Goal: Learn about a topic

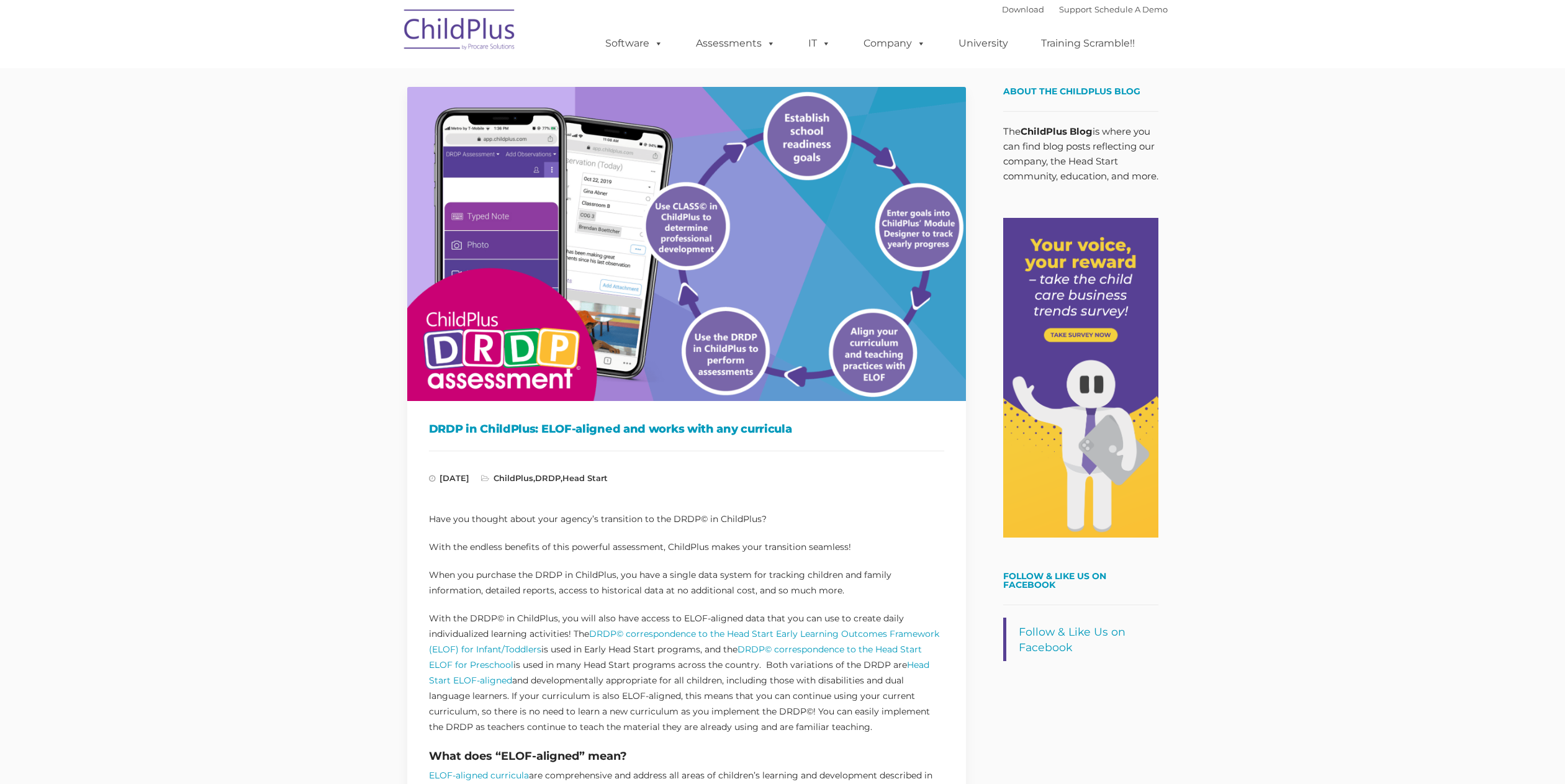
type input ""
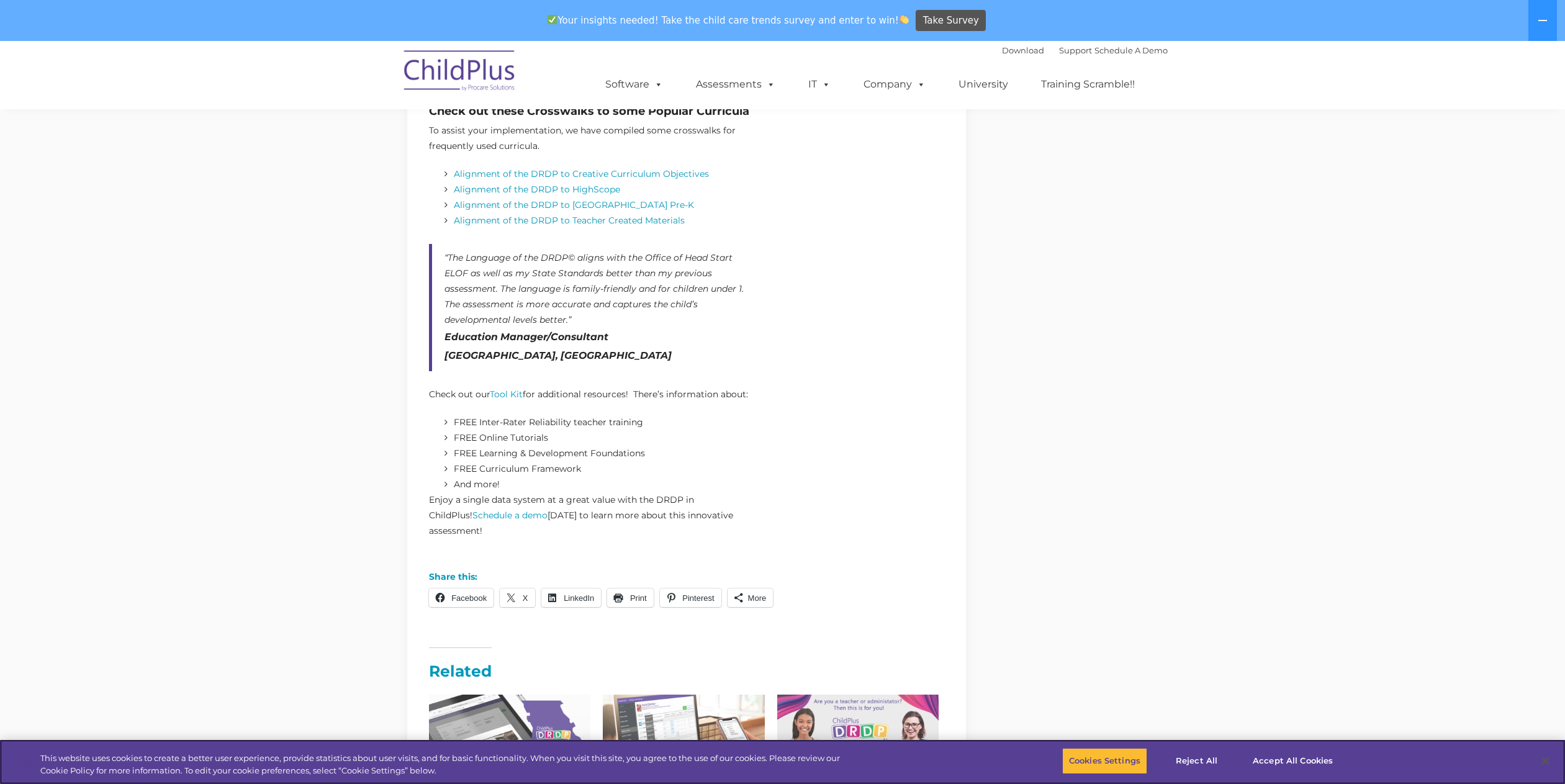
scroll to position [1669, 0]
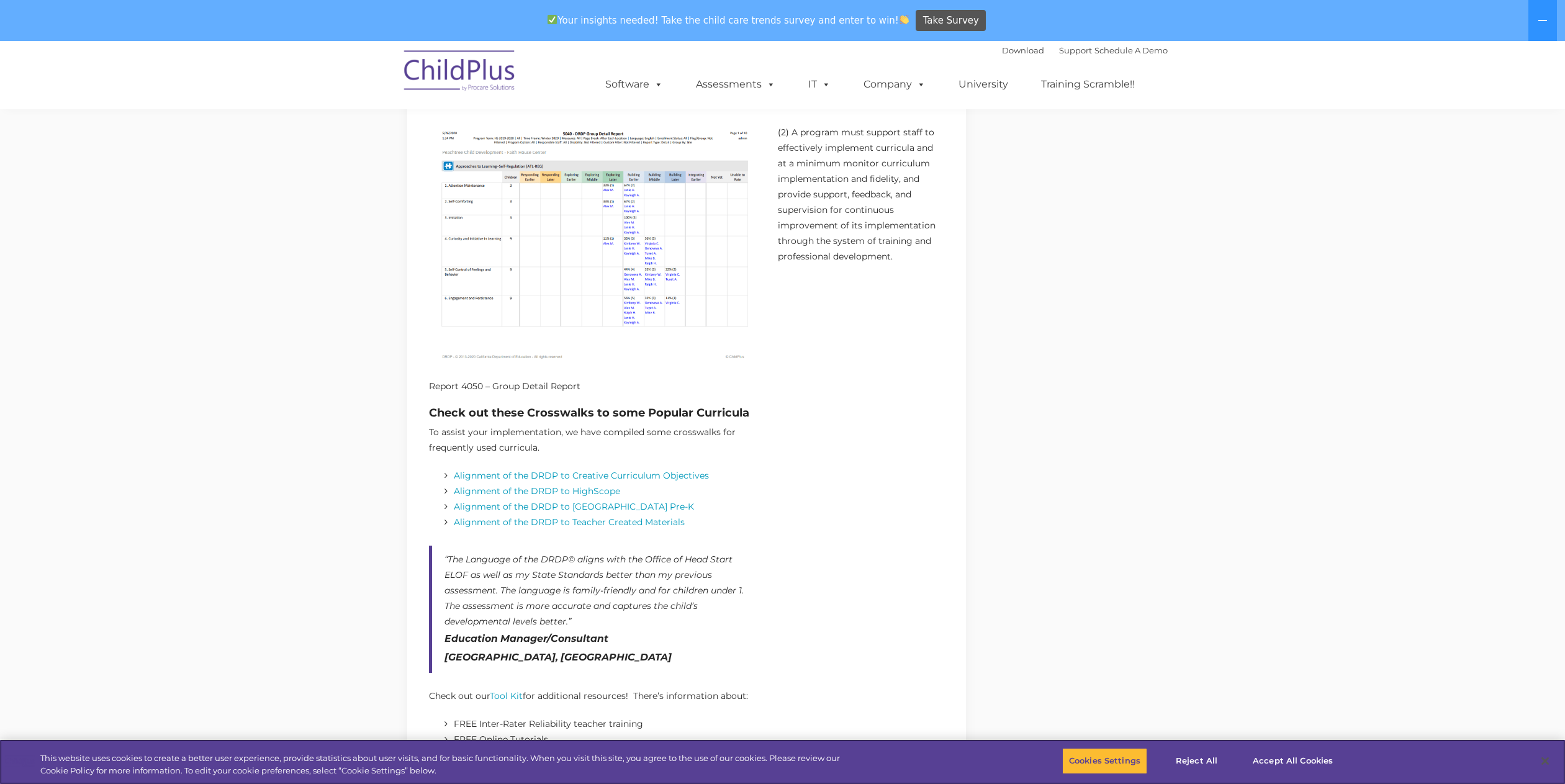
scroll to position [1372, 0]
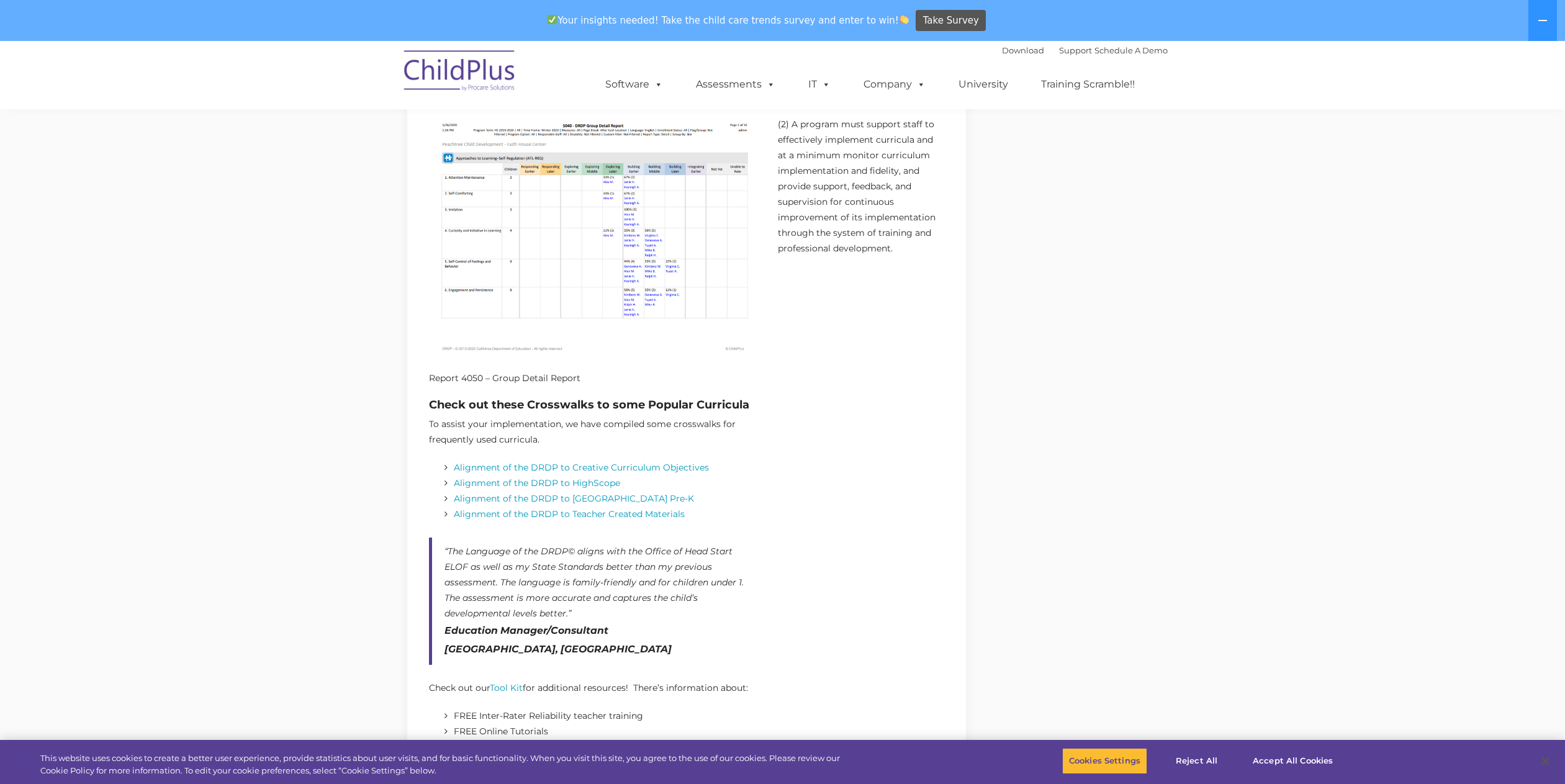
click at [434, 75] on img at bounding box center [459, 73] width 124 height 62
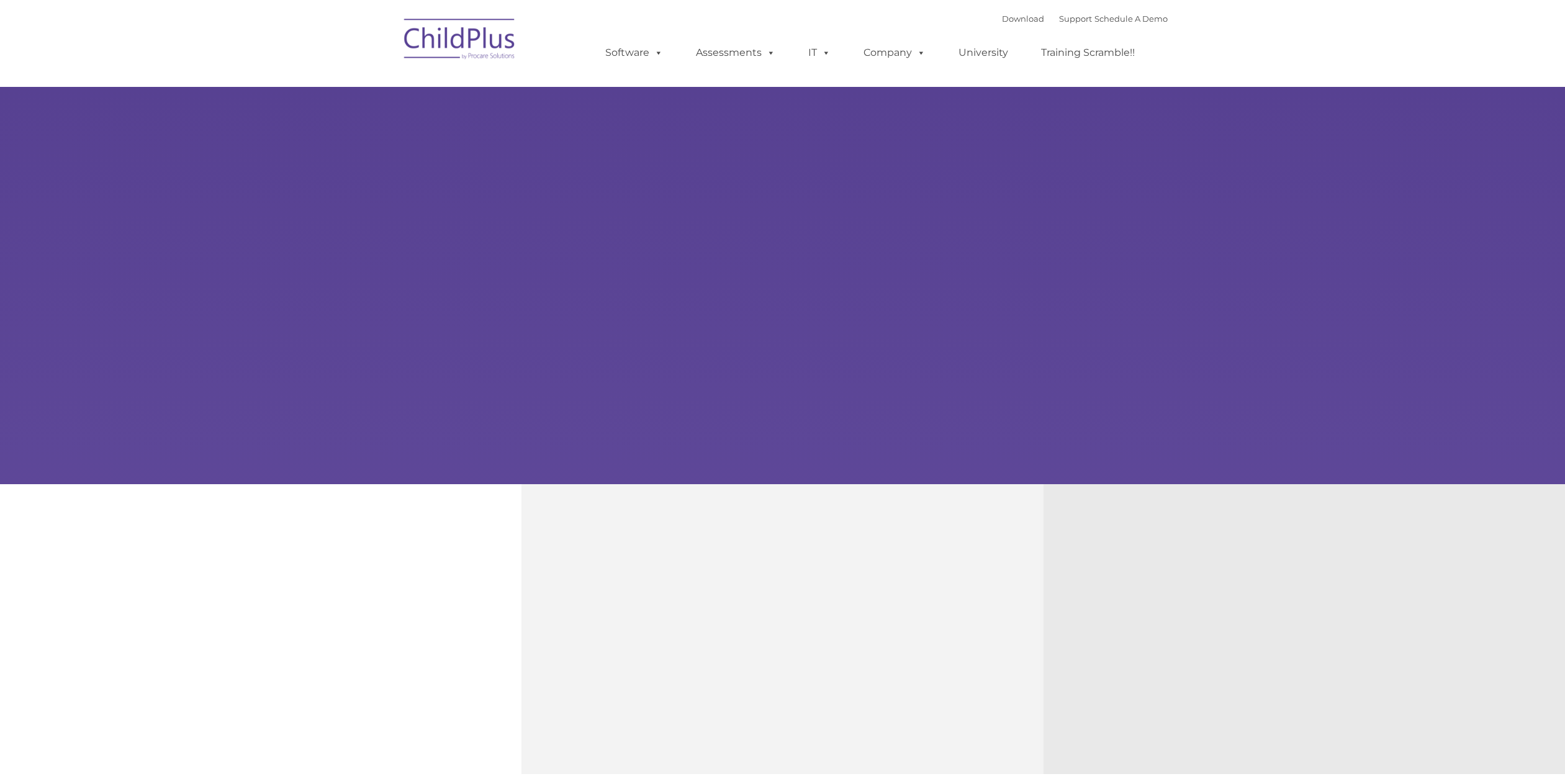
type input ""
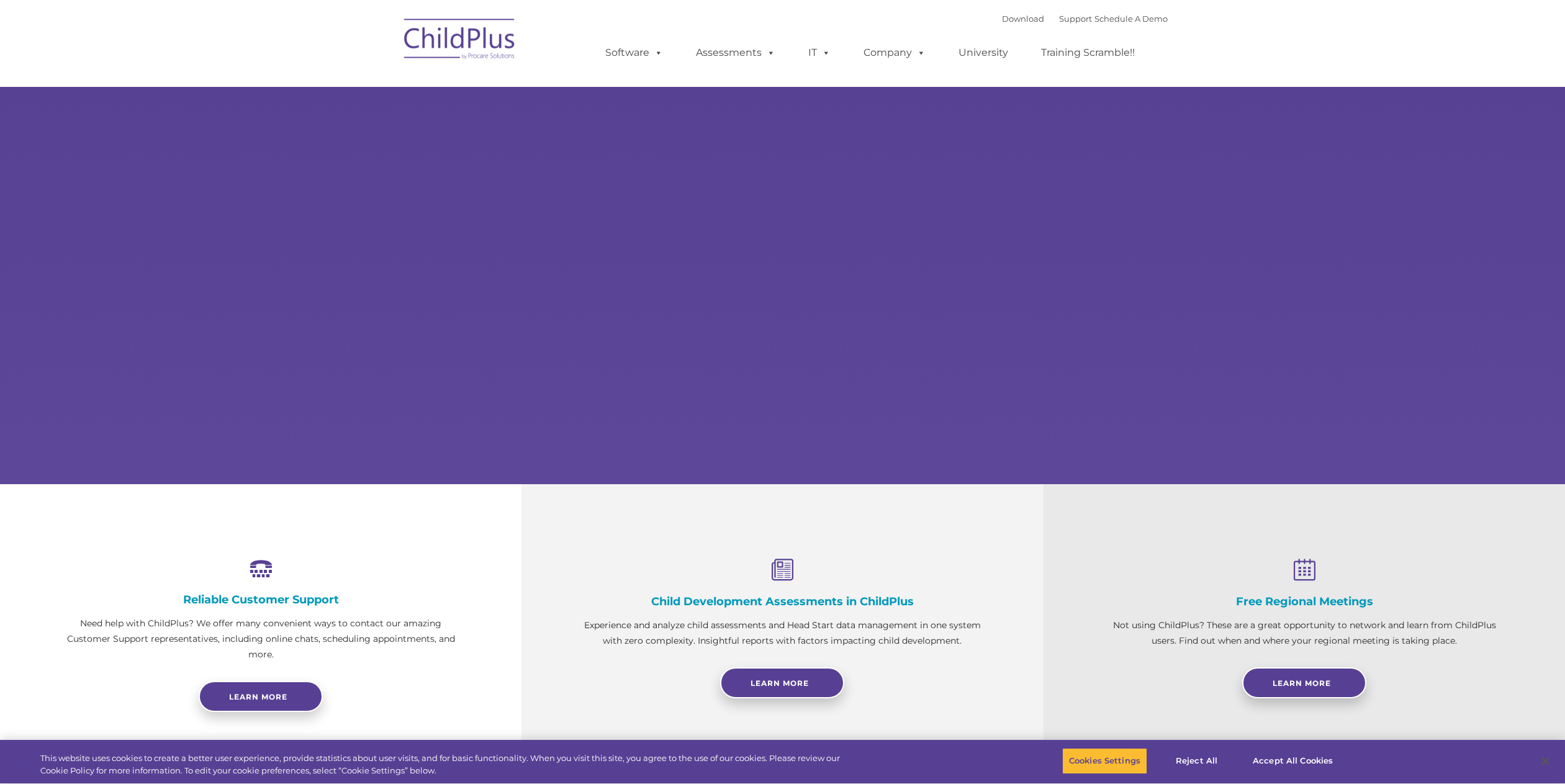
select select "MEDIUM"
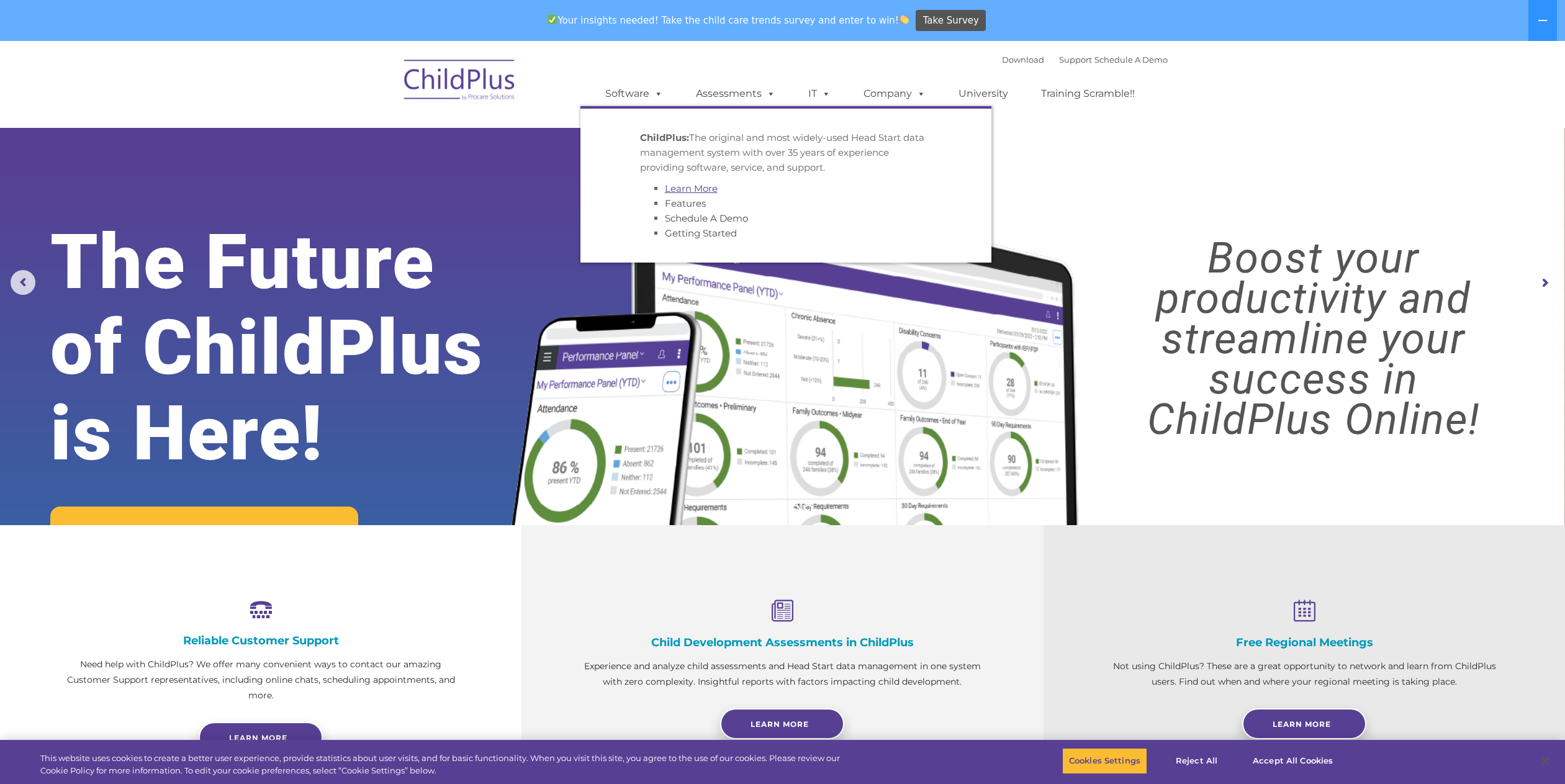
click at [688, 191] on link "Learn More" at bounding box center [691, 188] width 53 height 12
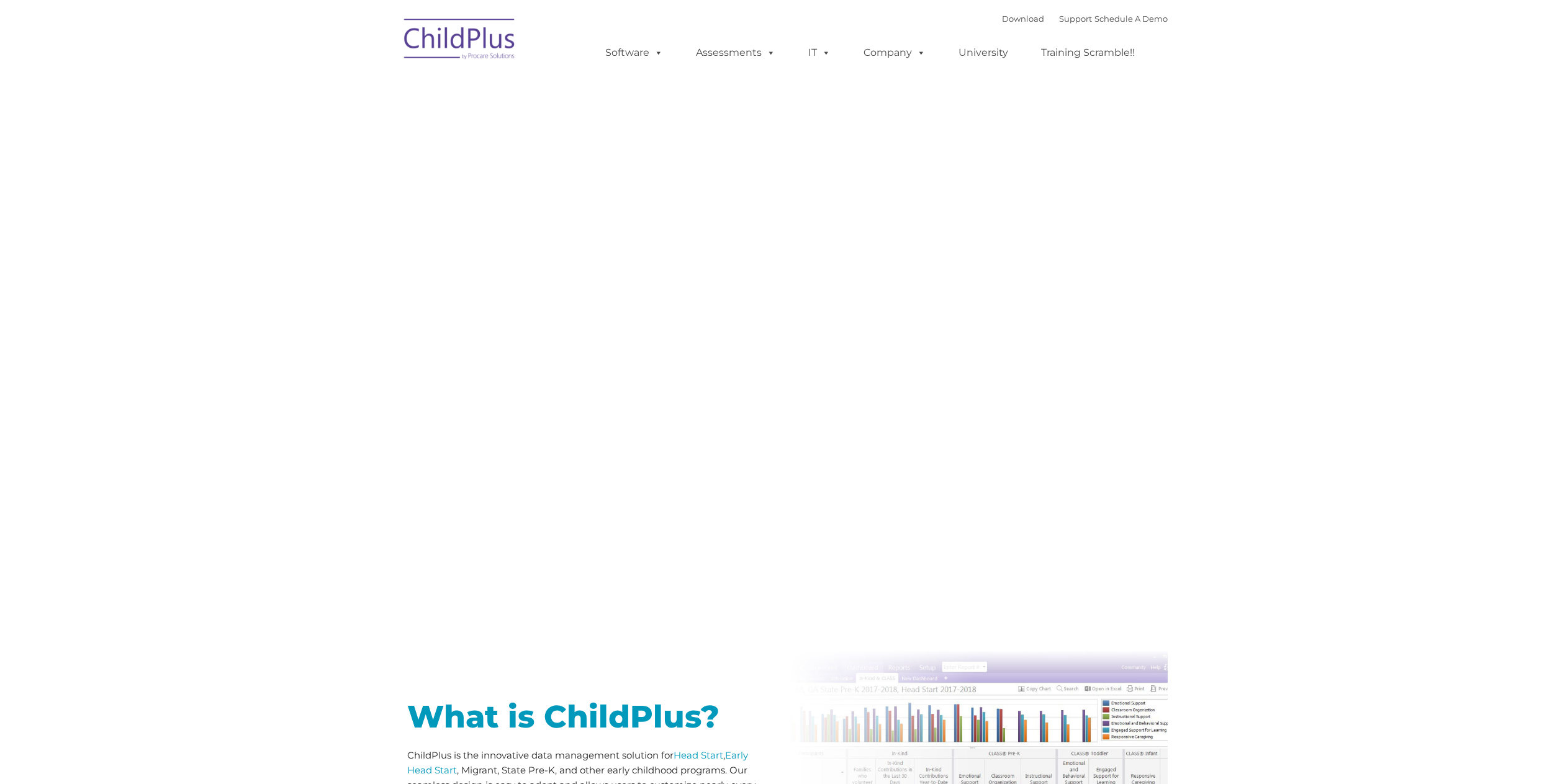
type input ""
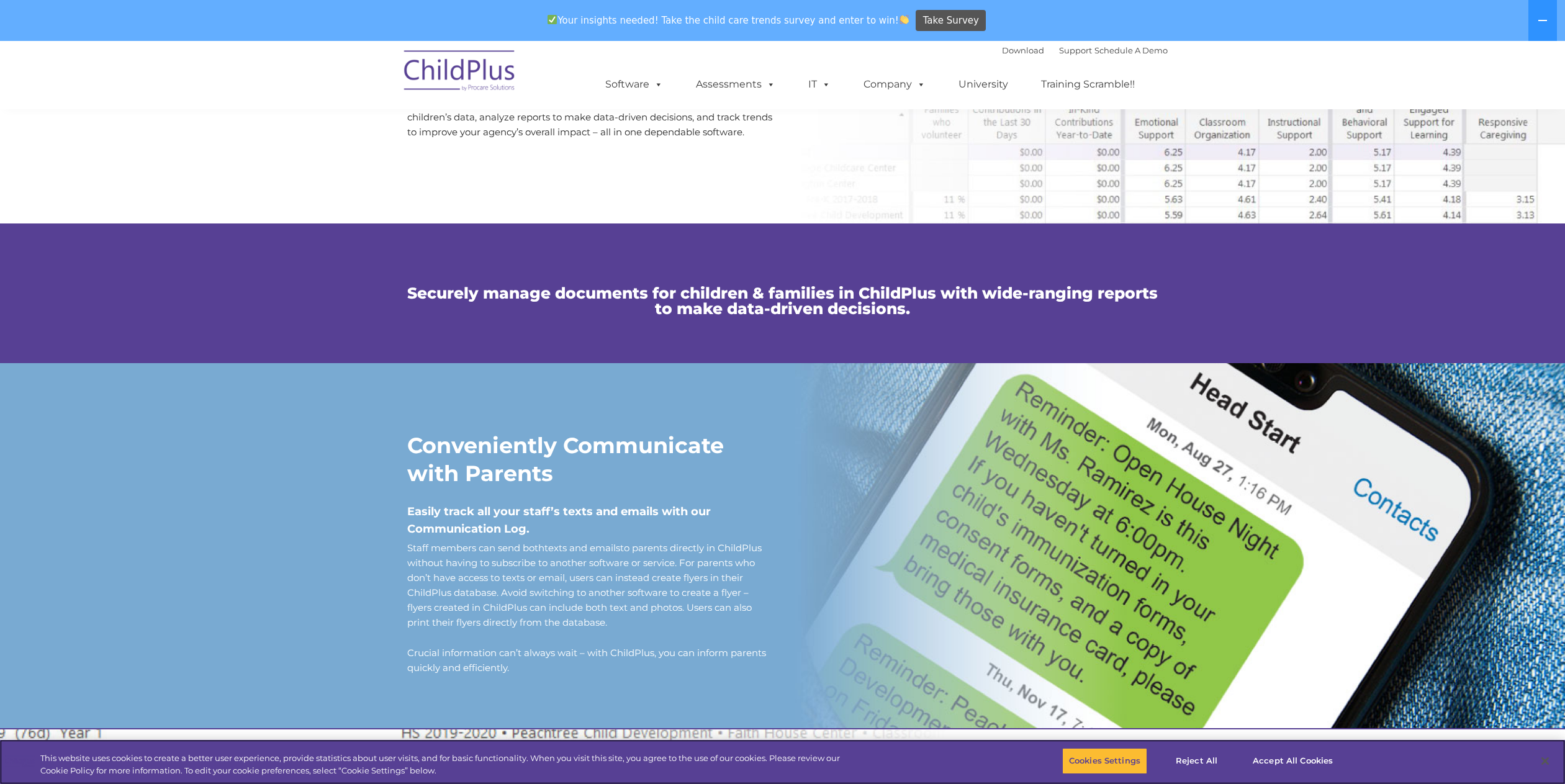
scroll to position [748, 0]
